Goal: Task Accomplishment & Management: Manage account settings

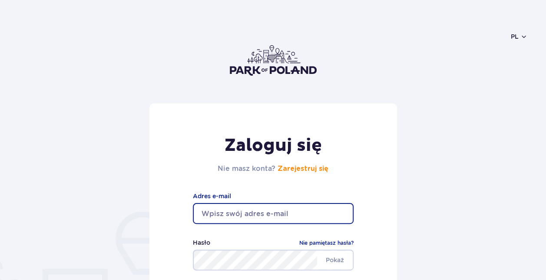
click at [277, 216] on input "email" at bounding box center [273, 213] width 161 height 21
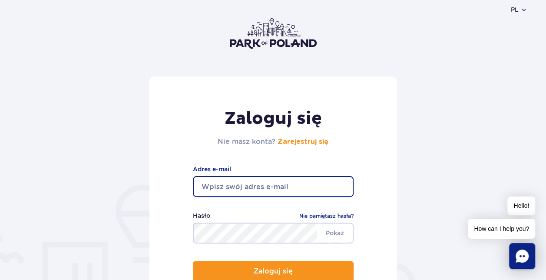
scroll to position [36, 0]
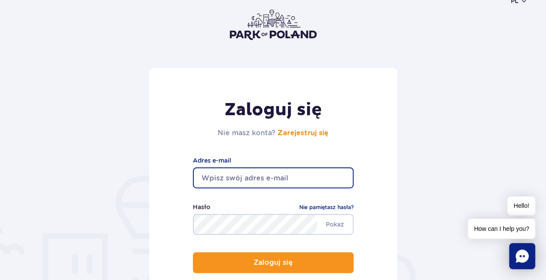
click at [275, 184] on input "email" at bounding box center [273, 177] width 161 height 21
type input "[EMAIL_ADDRESS][DOMAIN_NAME]"
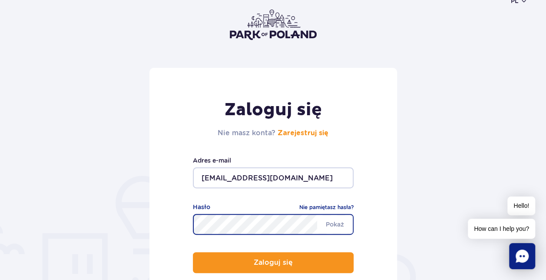
click at [193, 252] on button "Zaloguj się" at bounding box center [273, 262] width 161 height 21
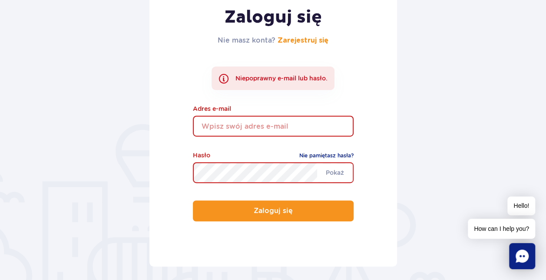
scroll to position [129, 0]
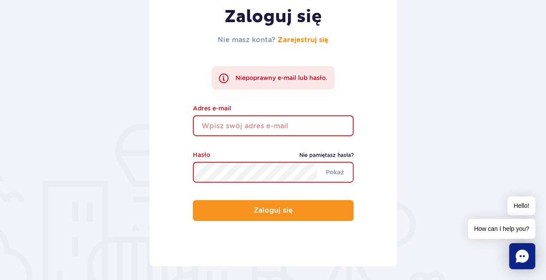
click at [330, 157] on link "Nie pamiętasz hasła?" at bounding box center [327, 155] width 54 height 9
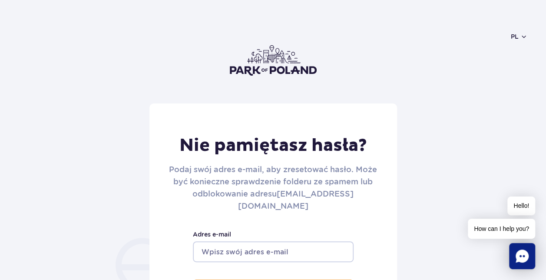
click at [258, 241] on input "Adres e-mail" at bounding box center [273, 251] width 161 height 21
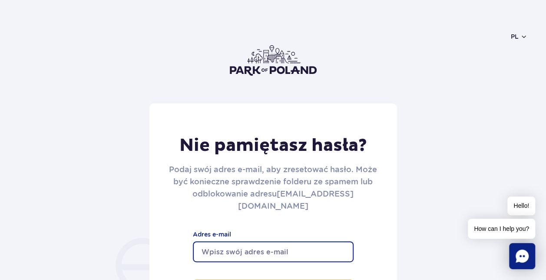
type input "olg.andrzejewska@gmail.com"
